Goal: Task Accomplishment & Management: Use online tool/utility

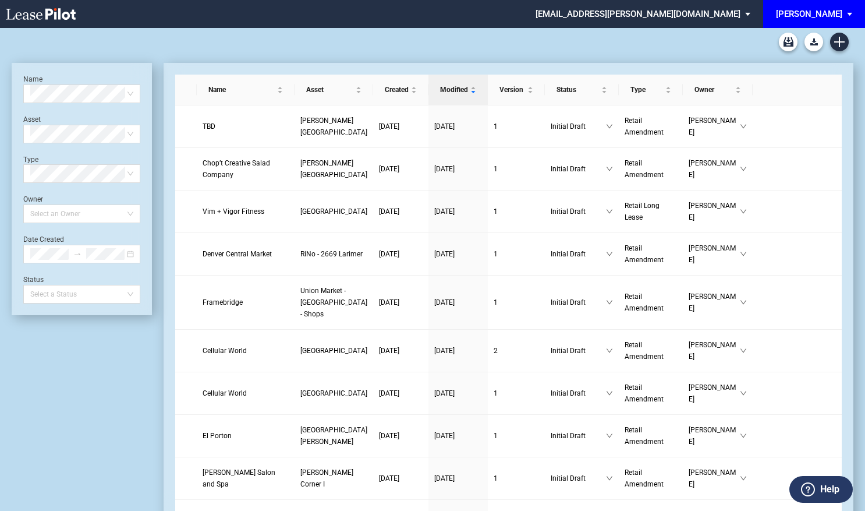
click at [845, 8] on span "EDENS: \aEDENS\a" at bounding box center [852, 14] width 14 height 28
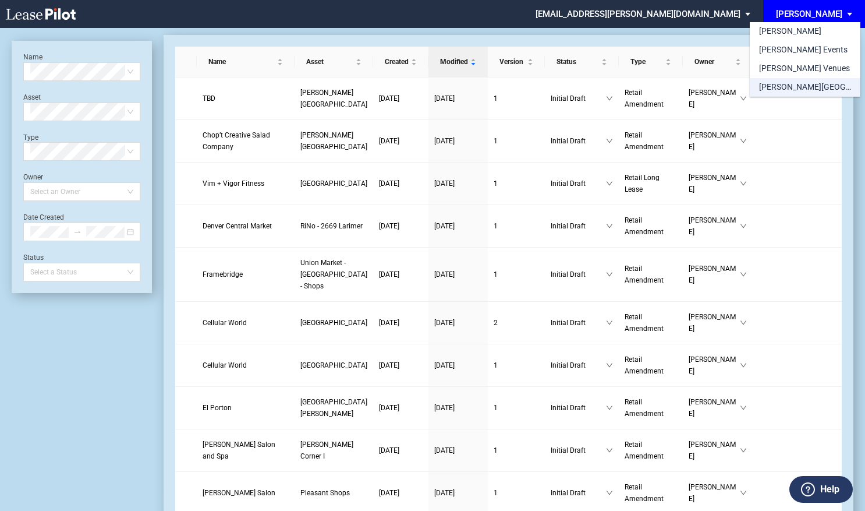
click at [792, 84] on div "[PERSON_NAME][GEOGRAPHIC_DATA] Consents" at bounding box center [805, 88] width 92 height 12
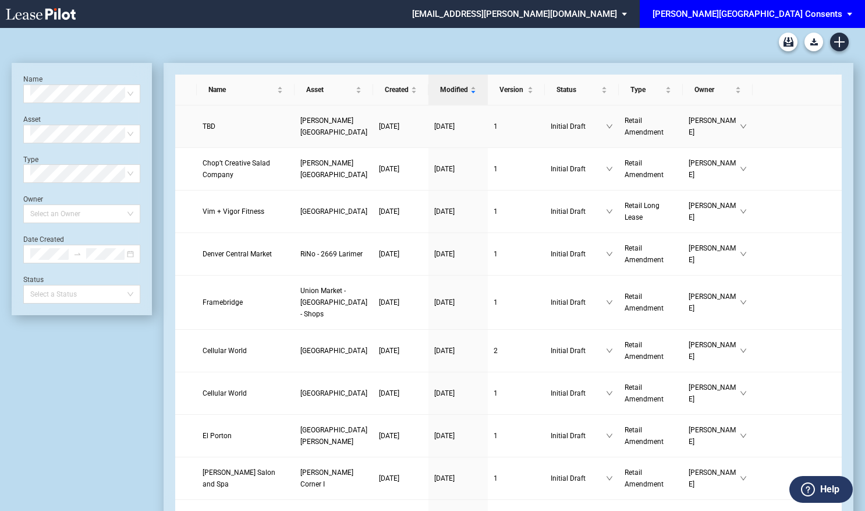
scroll to position [28, 0]
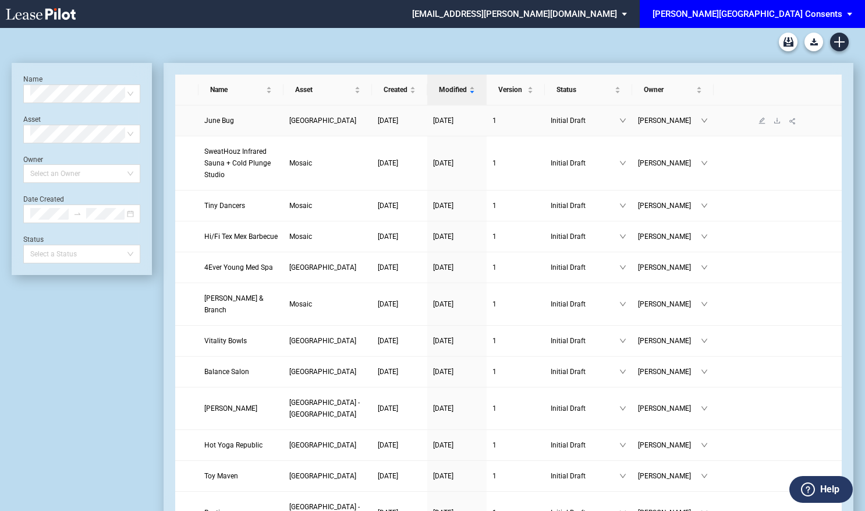
click at [225, 121] on span "June Bug" at bounding box center [219, 120] width 30 height 8
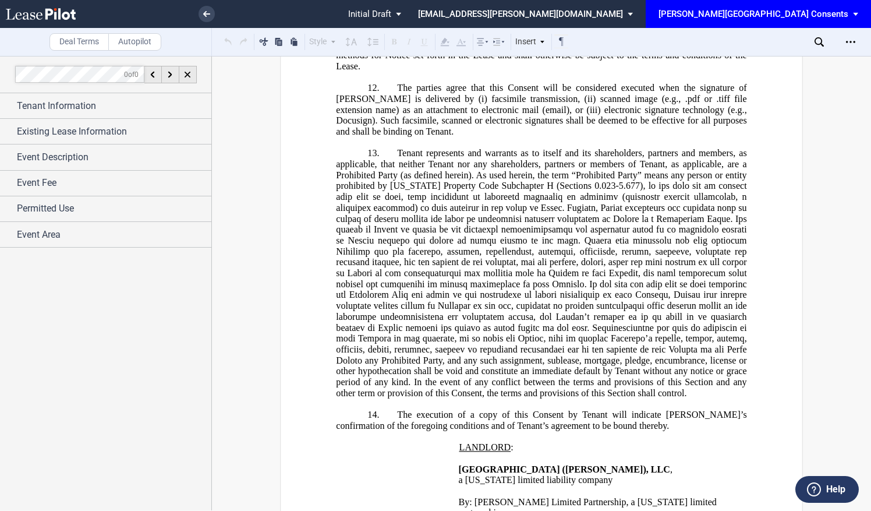
scroll to position [1242, 0]
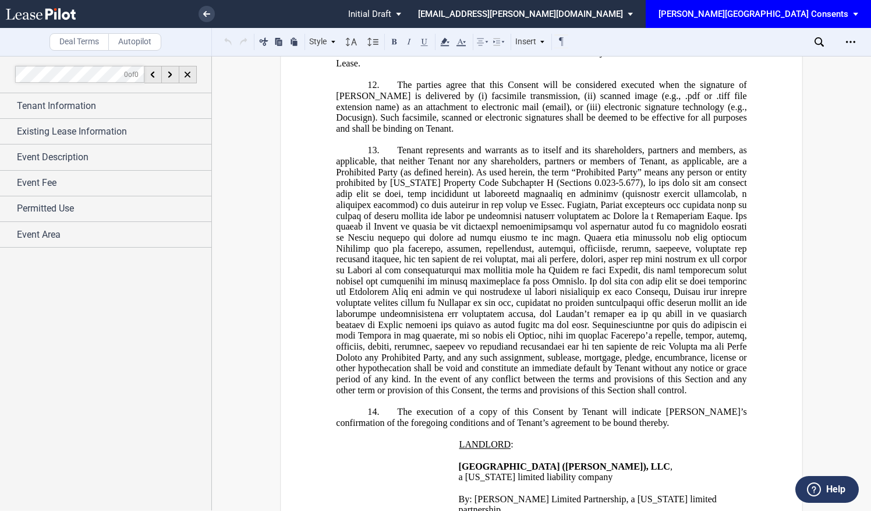
drag, startPoint x: 394, startPoint y: 151, endPoint x: 654, endPoint y: 394, distance: 356.3
click at [654, 394] on p "13. Tenant represents and warrants as to itself and its shareholders, partners …" at bounding box center [541, 270] width 410 height 250
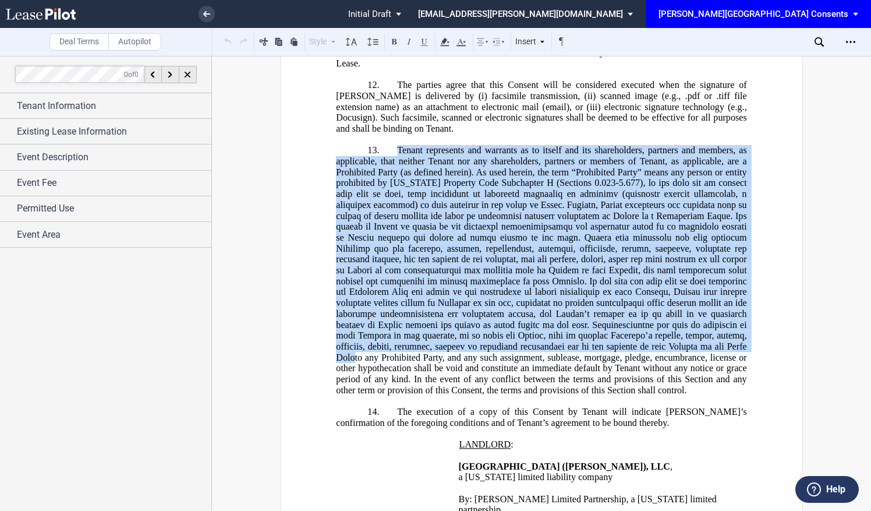
drag, startPoint x: 654, startPoint y: 394, endPoint x: 565, endPoint y: 322, distance: 114.7
copy p "Tenant represents and warrants as to itself and its shareholders, partners and …"
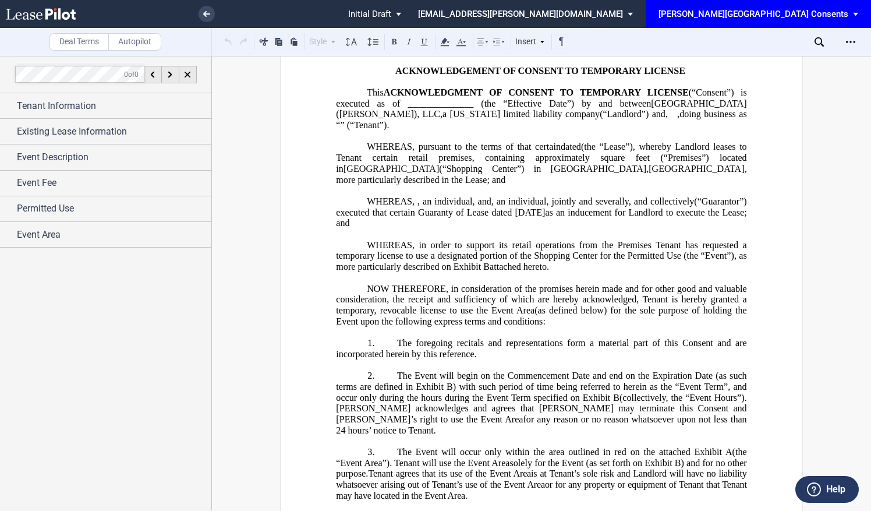
scroll to position [0, 0]
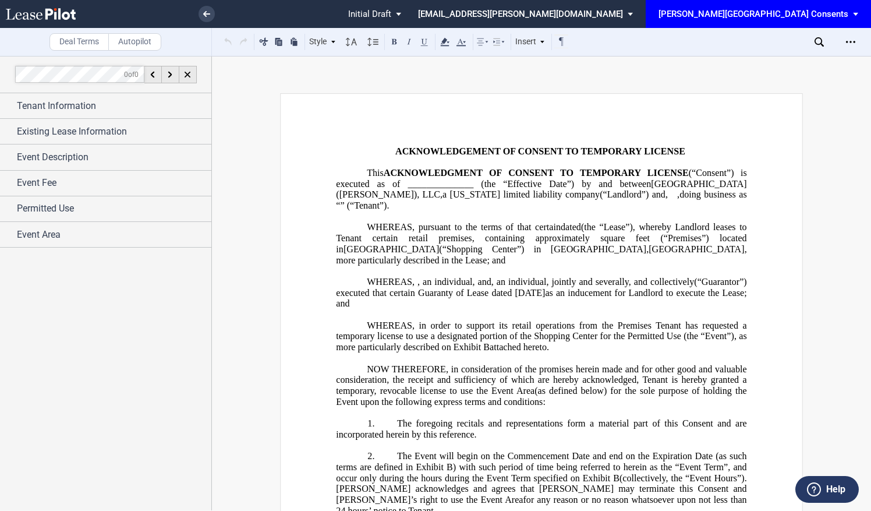
drag, startPoint x: 364, startPoint y: 284, endPoint x: 529, endPoint y: 305, distance: 165.5
click at [529, 305] on p "WHEREAS, , an individual and , a married couple , , , , and , an individual and…" at bounding box center [541, 293] width 410 height 33
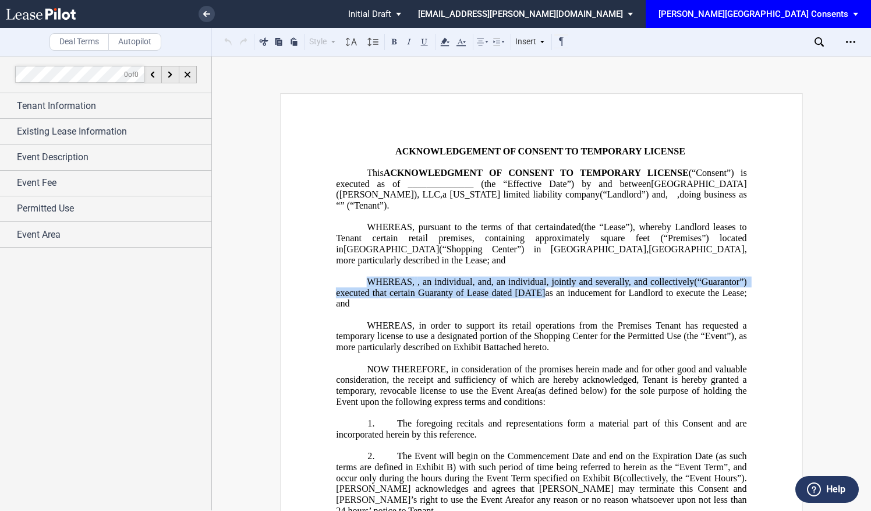
drag, startPoint x: 529, startPoint y: 305, endPoint x: 495, endPoint y: 292, distance: 35.9
copy p "WHEREAS, , an individual and , a married couple , , , , and , an individual and…"
click at [815, 41] on use at bounding box center [819, 41] width 9 height 9
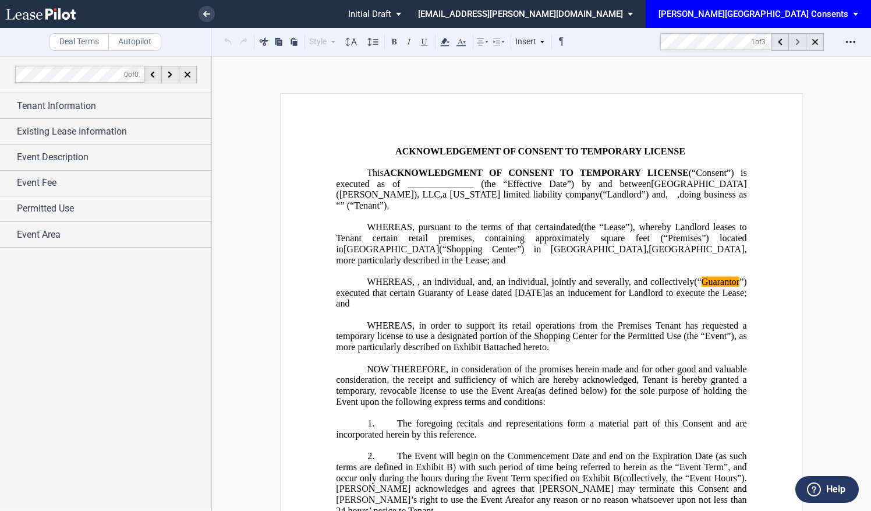
click at [798, 44] on icon at bounding box center [797, 42] width 4 height 6
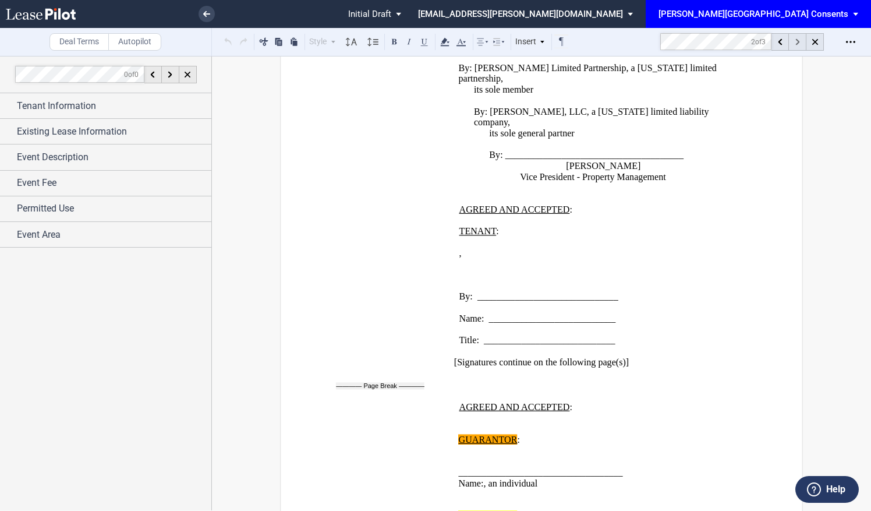
scroll to position [1859, 0]
